Goal: Communication & Community: Ask a question

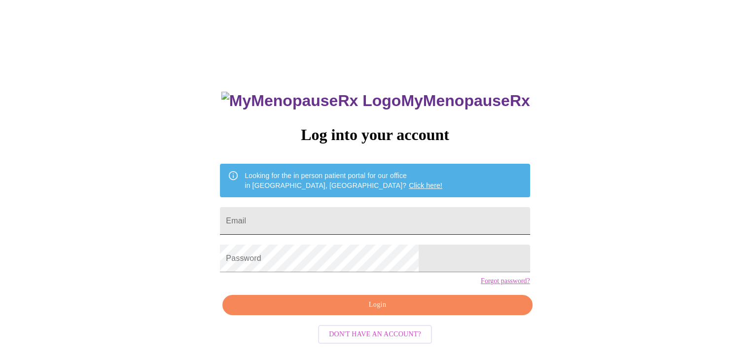
click at [327, 212] on input "Email" at bounding box center [375, 221] width 310 height 28
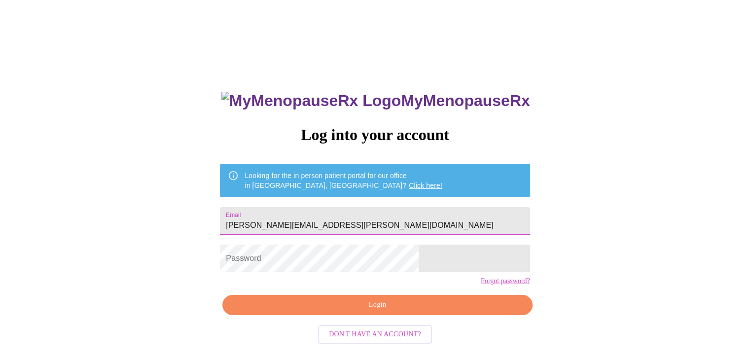
type input "[PERSON_NAME][EMAIL_ADDRESS][PERSON_NAME][DOMAIN_NAME]"
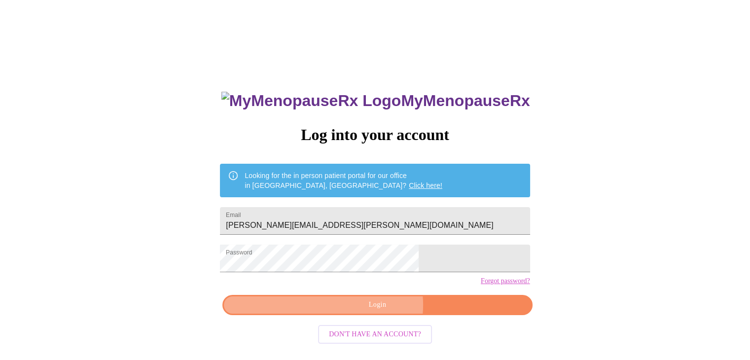
click at [378, 311] on span "Login" at bounding box center [377, 305] width 287 height 12
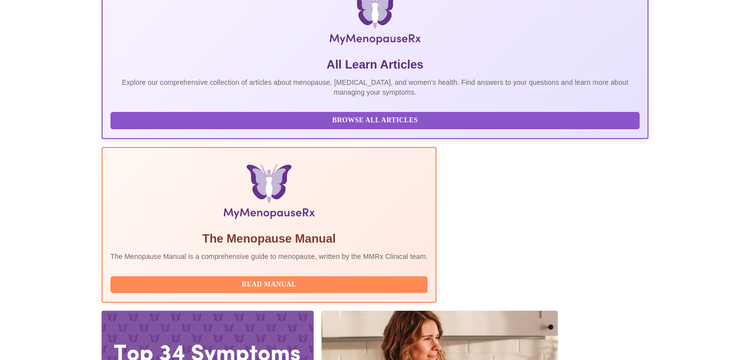
scroll to position [229, 0]
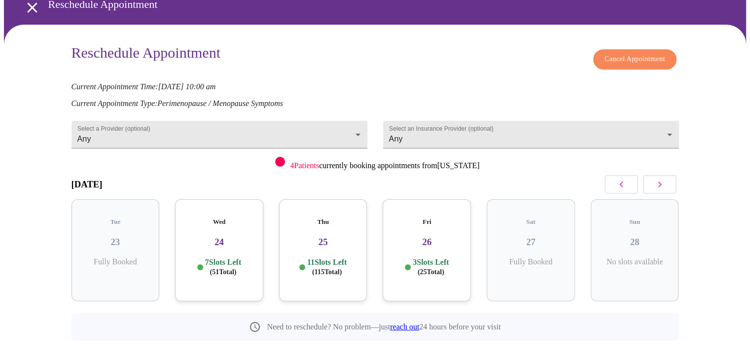
scroll to position [55, 0]
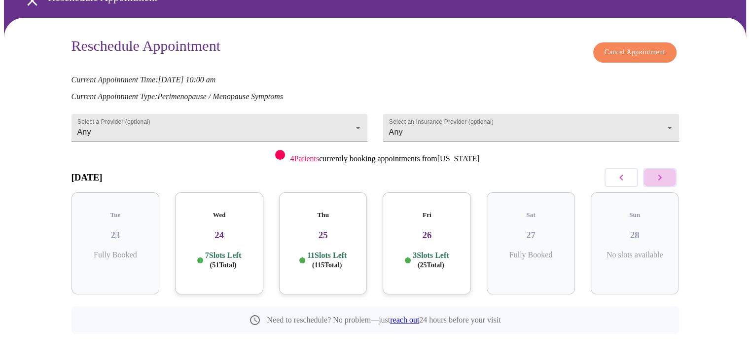
click at [657, 174] on icon "button" at bounding box center [660, 178] width 12 height 12
click at [659, 175] on icon "button" at bounding box center [660, 178] width 12 height 12
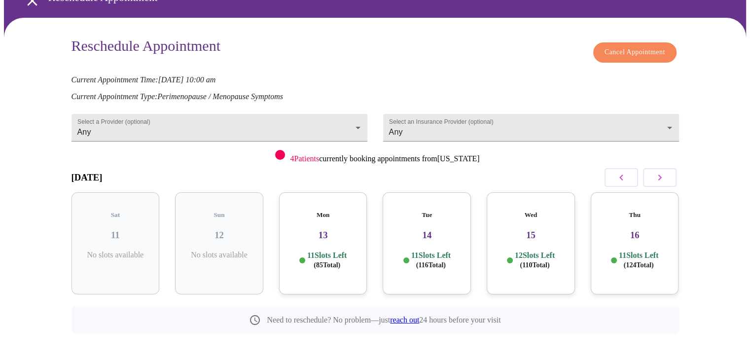
click at [659, 175] on icon "button" at bounding box center [660, 178] width 12 height 12
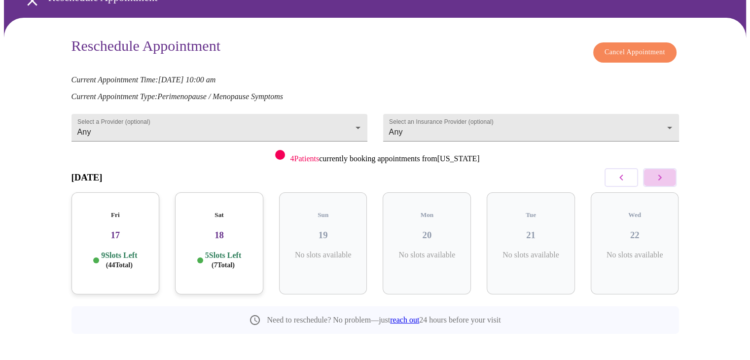
click at [659, 175] on icon "button" at bounding box center [660, 178] width 12 height 12
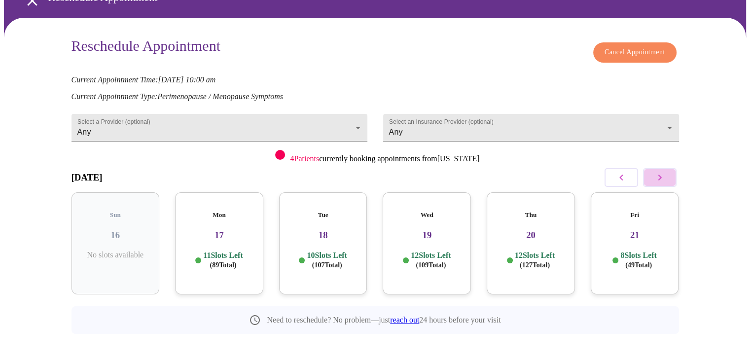
click at [659, 175] on icon "button" at bounding box center [660, 178] width 12 height 12
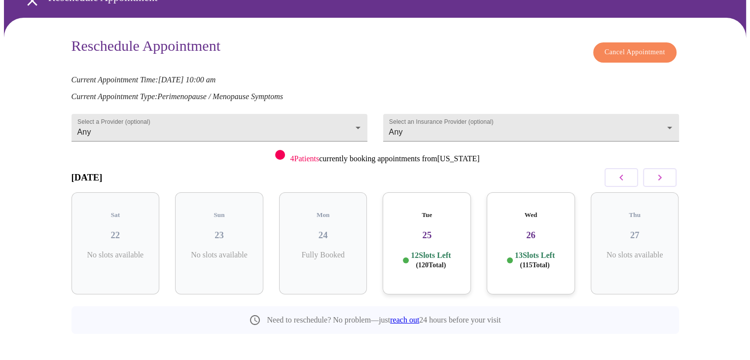
click at [433, 230] on h3 "25" at bounding box center [427, 235] width 73 height 11
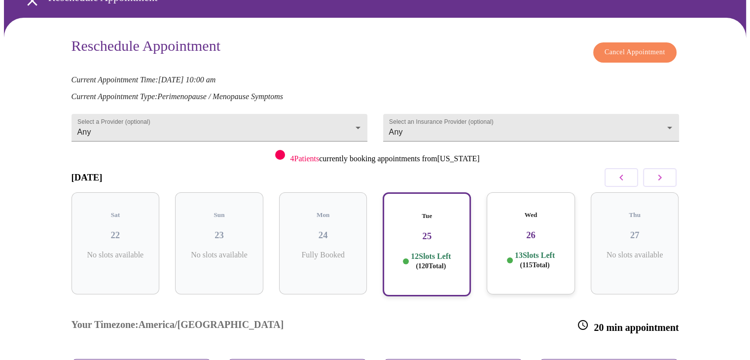
scroll to position [153, 0]
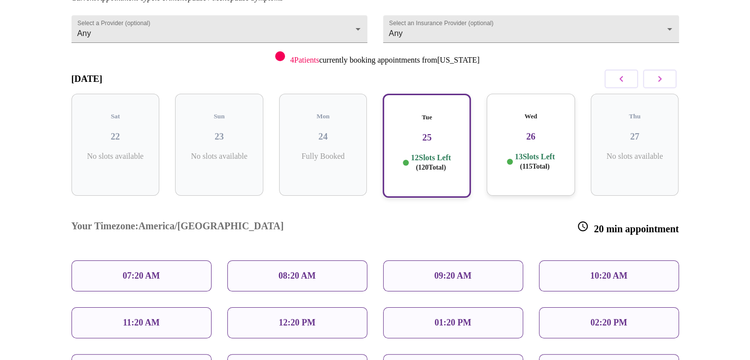
click at [430, 260] on div "09:20 AM" at bounding box center [453, 275] width 140 height 31
click at [442, 271] on p "09:20 AM" at bounding box center [453, 276] width 37 height 10
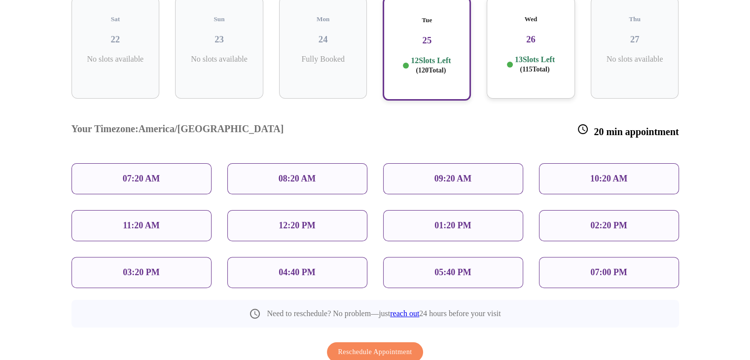
scroll to position [252, 0]
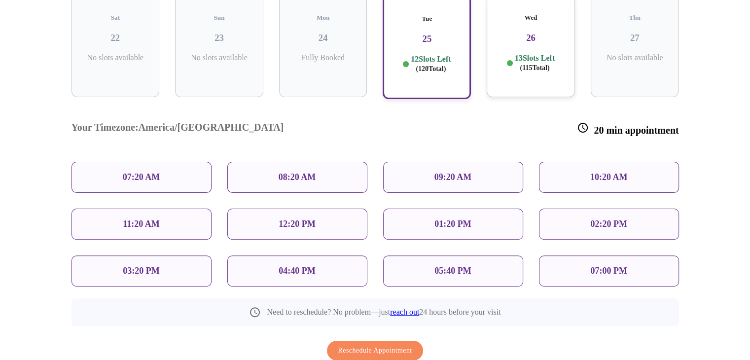
click at [443, 172] on p "09:20 AM" at bounding box center [453, 177] width 37 height 10
click at [430, 162] on div "09:20 AM" at bounding box center [453, 177] width 140 height 31
click at [621, 172] on p "10:20 AM" at bounding box center [608, 177] width 37 height 10
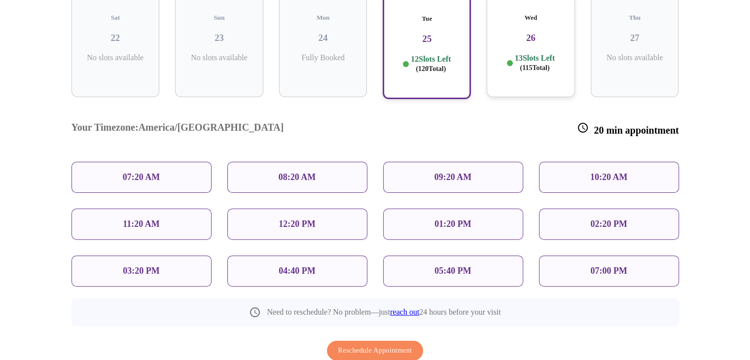
scroll to position [203, 0]
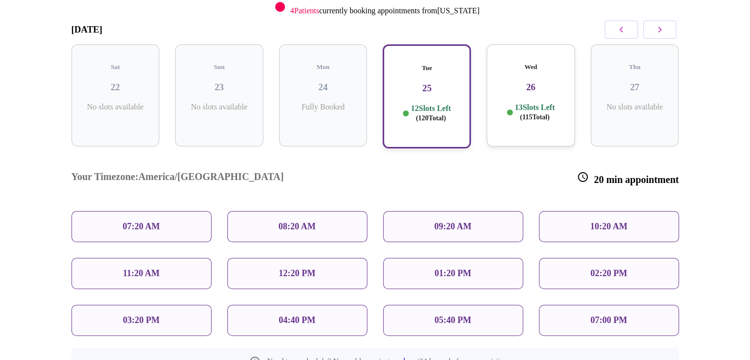
click at [424, 83] on h3 "25" at bounding box center [427, 88] width 71 height 11
click at [431, 211] on div "09:20 AM" at bounding box center [453, 226] width 140 height 31
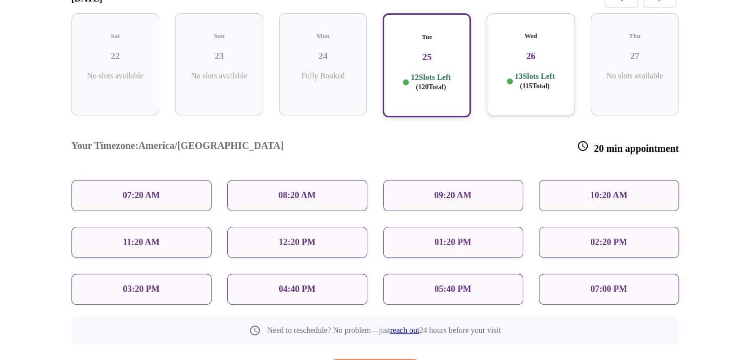
scroll to position [223, 0]
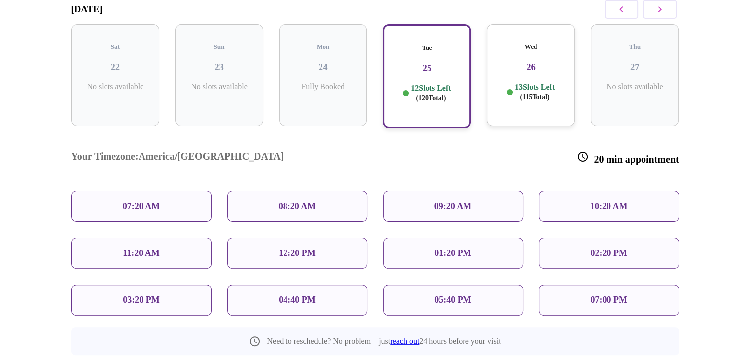
click at [128, 201] on p "07:20 AM" at bounding box center [141, 206] width 37 height 10
click at [215, 183] on div "07:20 AM" at bounding box center [142, 206] width 156 height 47
click at [280, 201] on p "08:20 AM" at bounding box center [297, 206] width 37 height 10
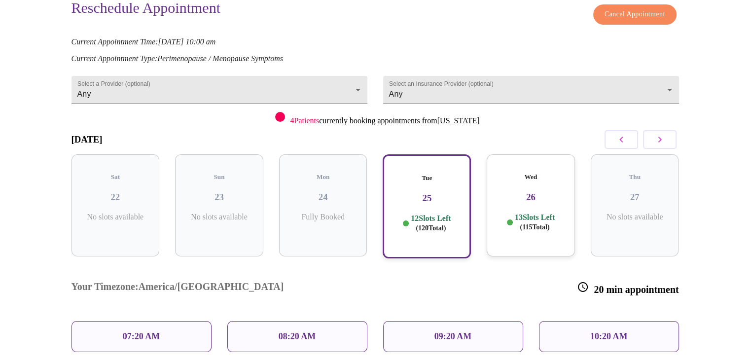
scroll to position [75, 0]
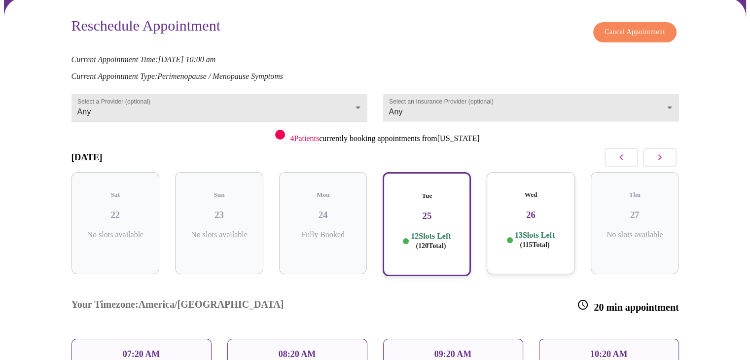
click at [229, 110] on body "MyMenopauseRx Appointments Messaging Labs Uploads Medications Community Refer a…" at bounding box center [375, 258] width 742 height 658
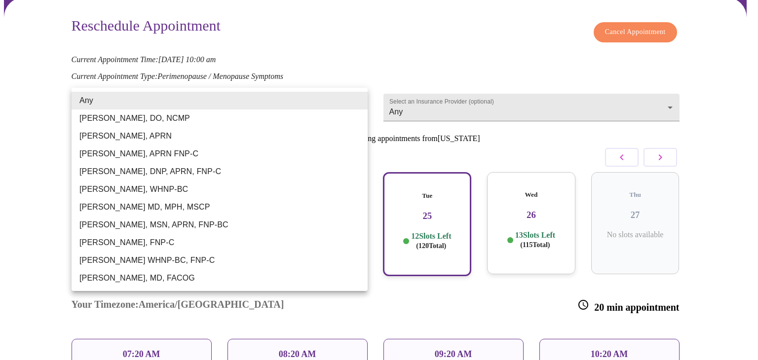
click at [230, 115] on li "[PERSON_NAME], DO, NCMP" at bounding box center [220, 119] width 296 height 18
type input "[PERSON_NAME], DO, NCMP"
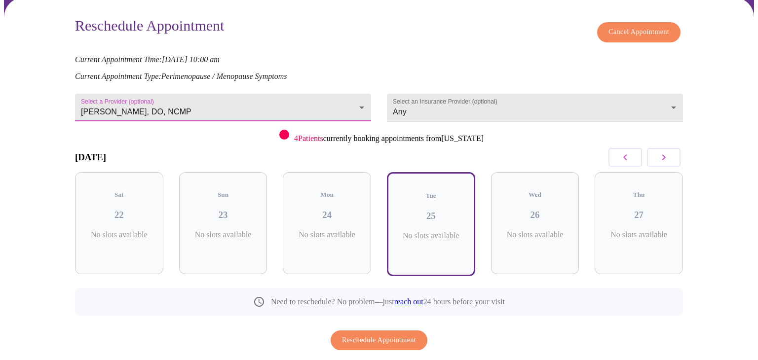
click at [399, 103] on body "MyMenopauseRx Appointments Messaging Labs Uploads Medications Community Refer a…" at bounding box center [379, 164] width 750 height 471
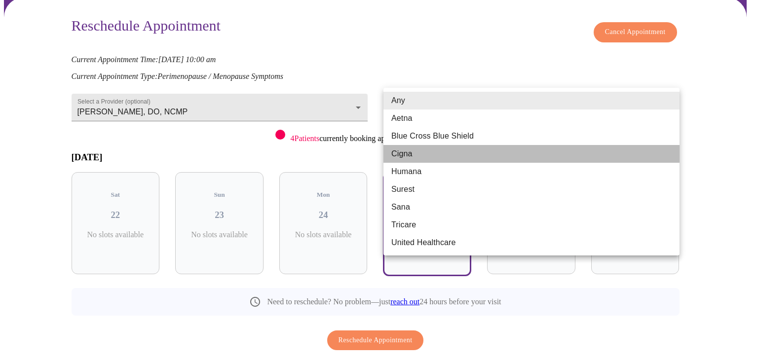
click at [409, 150] on li "Cigna" at bounding box center [531, 154] width 296 height 18
type input "Cigna"
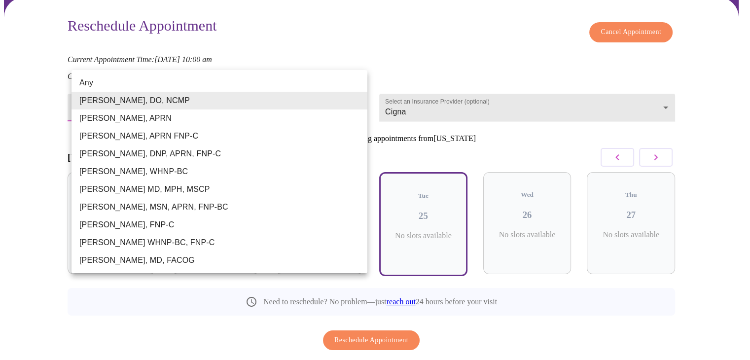
click at [238, 93] on body "MyMenopauseRx Appointments Messaging Labs Uploads Medications Community Refer a…" at bounding box center [375, 164] width 742 height 471
click at [132, 120] on li "[PERSON_NAME], APRN" at bounding box center [220, 119] width 296 height 18
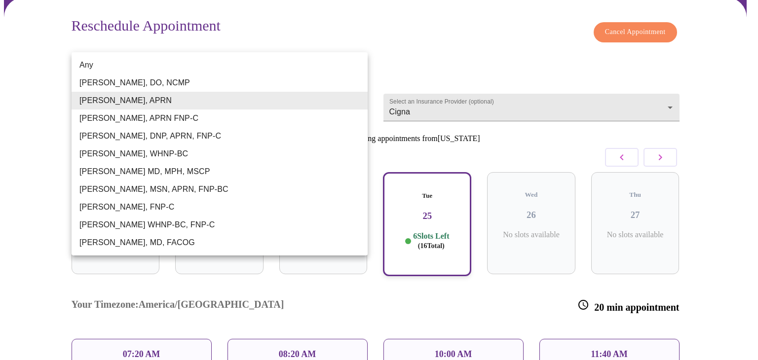
click at [268, 102] on body "MyMenopauseRx Appointments Messaging Labs Uploads Medications Community Refer a…" at bounding box center [379, 234] width 750 height 611
click at [144, 235] on li "[PERSON_NAME], MD, FACOG" at bounding box center [220, 243] width 296 height 18
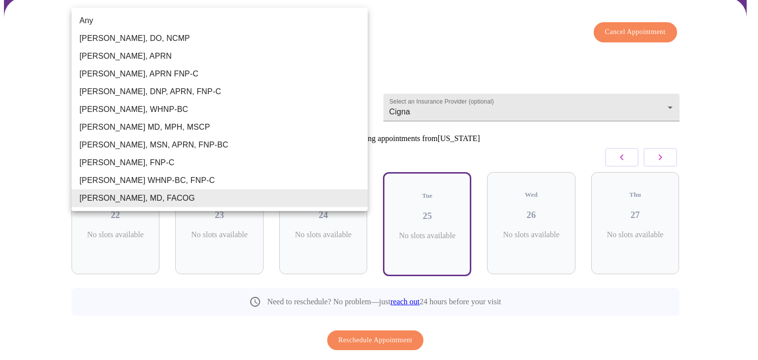
click at [227, 104] on body "MyMenopauseRx Appointments Messaging Labs Uploads Medications Community Refer a…" at bounding box center [379, 164] width 750 height 471
click at [197, 94] on li "[PERSON_NAME], DNP, APRN, FNP-C" at bounding box center [220, 92] width 296 height 18
type input "[PERSON_NAME], DNP, APRN, FNP-C"
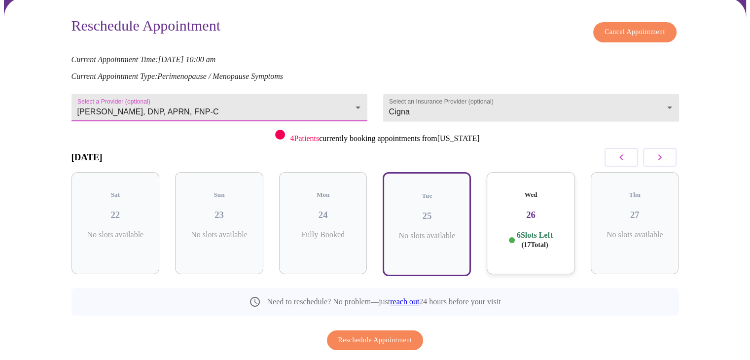
click at [525, 210] on h3 "26" at bounding box center [531, 215] width 73 height 11
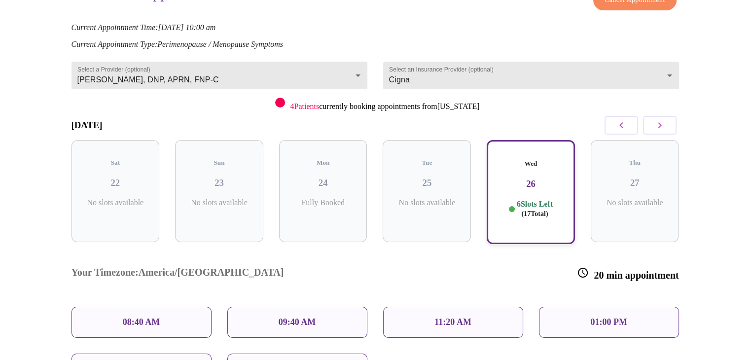
scroll to position [124, 0]
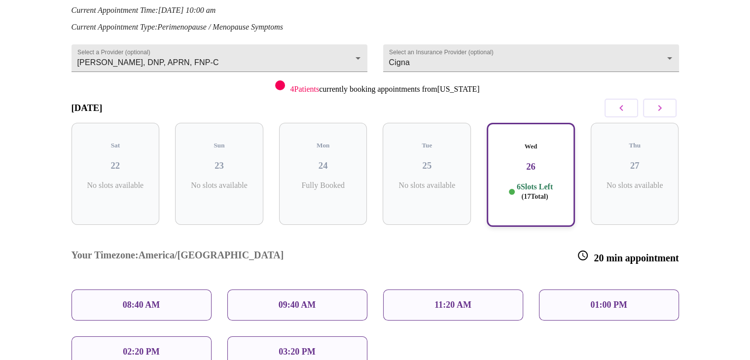
click at [416, 290] on div "11:20 AM" at bounding box center [453, 305] width 140 height 31
click at [481, 232] on div "Your Timezone: [GEOGRAPHIC_DATA]/[GEOGRAPHIC_DATA] 20 min appointment" at bounding box center [375, 257] width 623 height 50
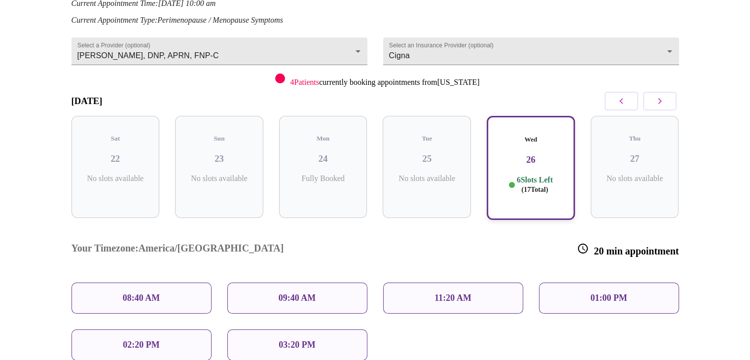
scroll to position [223, 0]
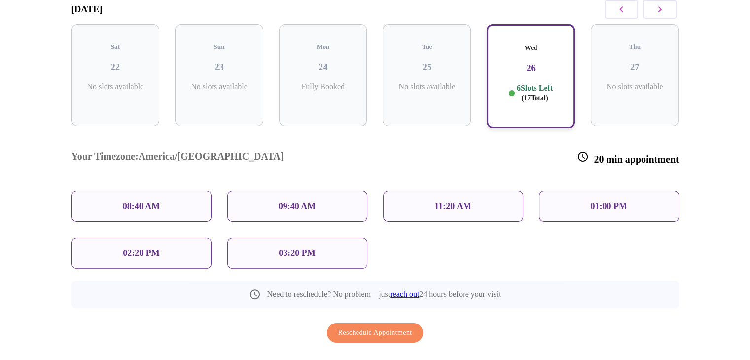
click at [485, 143] on div "Your Timezone: [GEOGRAPHIC_DATA]/[GEOGRAPHIC_DATA] 20 min appointment" at bounding box center [375, 158] width 623 height 50
click at [487, 191] on div "11:20 AM" at bounding box center [453, 206] width 140 height 31
click at [383, 327] on span "Reschedule Appointment" at bounding box center [375, 333] width 74 height 12
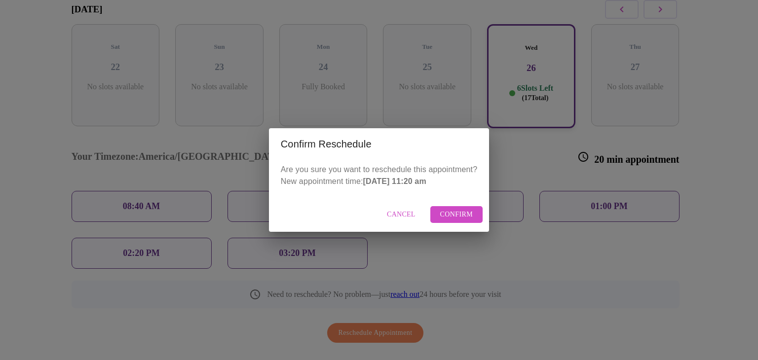
click at [449, 213] on span "Confirm" at bounding box center [456, 215] width 33 height 12
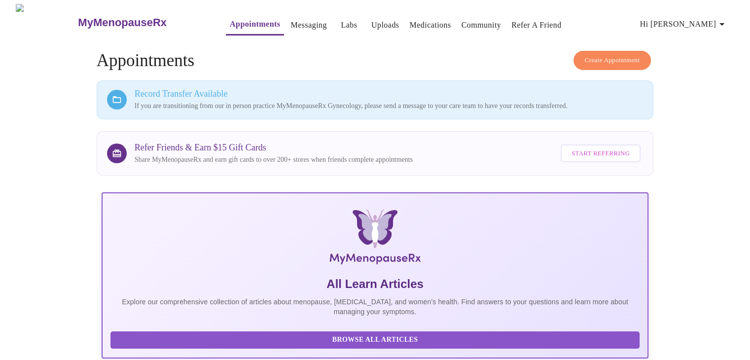
click at [284, 103] on p "If you are transitioning from our in person practice MyMenopauseRx Gynecology, …" at bounding box center [389, 106] width 509 height 10
click at [717, 17] on span "Hi [PERSON_NAME]" at bounding box center [684, 24] width 88 height 14
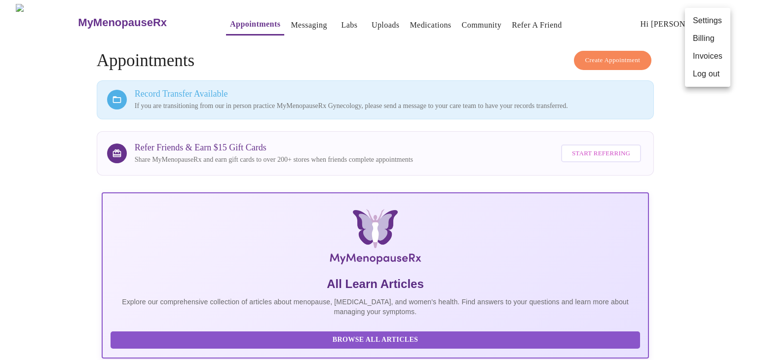
click at [717, 16] on li "Settings" at bounding box center [707, 21] width 45 height 18
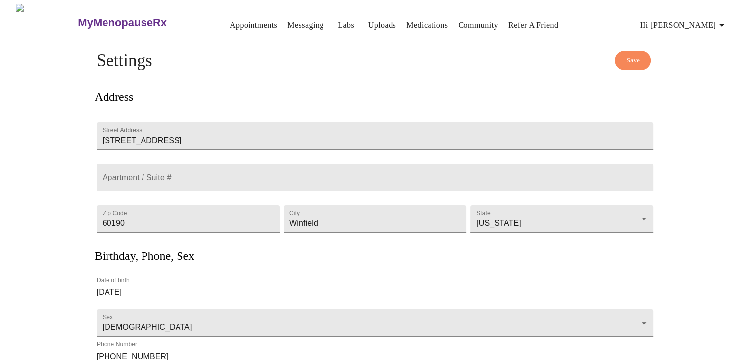
click at [296, 22] on link "Messaging" at bounding box center [306, 25] width 36 height 14
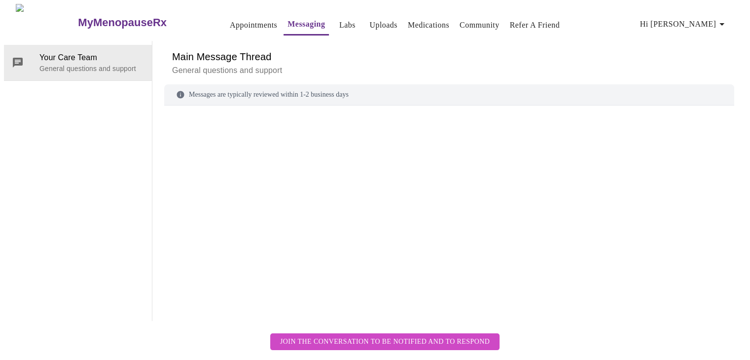
scroll to position [37, 0]
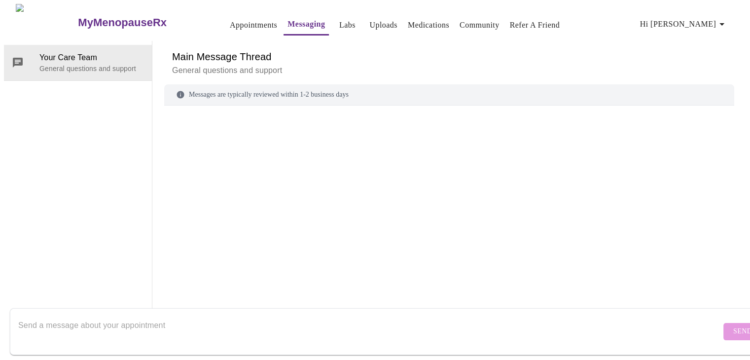
click at [228, 84] on div "Messages are typically reviewed within 1-2 business days" at bounding box center [449, 94] width 570 height 21
click at [197, 84] on div "Messages are typically reviewed within 1-2 business days" at bounding box center [449, 94] width 570 height 21
click at [183, 84] on div "Messages are typically reviewed within 1-2 business days" at bounding box center [449, 94] width 570 height 21
drag, startPoint x: 73, startPoint y: 350, endPoint x: 53, endPoint y: 323, distance: 33.8
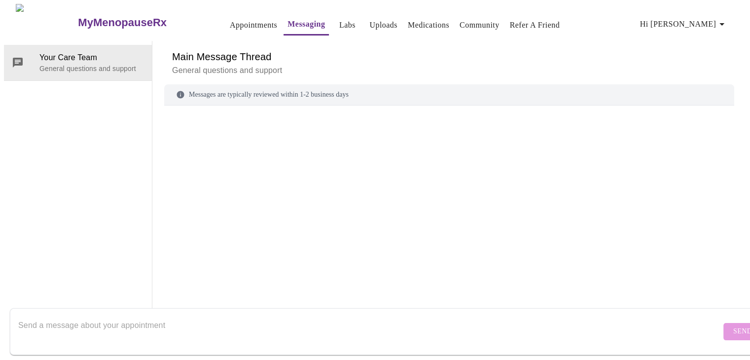
click at [73, 348] on div "Send" at bounding box center [385, 331] width 770 height 57
click at [52, 320] on textarea "Send a message about your appointment" at bounding box center [369, 332] width 703 height 32
type textarea "O"
click at [267, 316] on textarea "I am movining to virtual appointments-- please forward my file" at bounding box center [369, 332] width 703 height 32
click at [53, 316] on textarea "I am movining to virtual appointments-- please forward my file" at bounding box center [369, 332] width 703 height 32
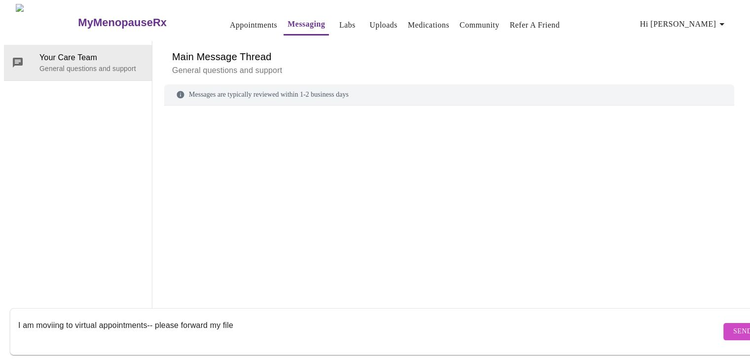
click at [241, 317] on textarea "I am moviing to virtual appointments-- please forward my file" at bounding box center [369, 332] width 703 height 32
click at [53, 316] on textarea "I am moviing to virtual appointments-- please forward my file info accordingly" at bounding box center [369, 332] width 703 height 32
click at [308, 316] on textarea "I am moving to virtual appointments-- please forward my file info accordingly" at bounding box center [369, 332] width 703 height 32
type textarea "I am moving to virtual appointments-- please forward my file info accordingly"
click at [733, 326] on span "Send" at bounding box center [742, 332] width 19 height 12
